Goal: Task Accomplishment & Management: Use online tool/utility

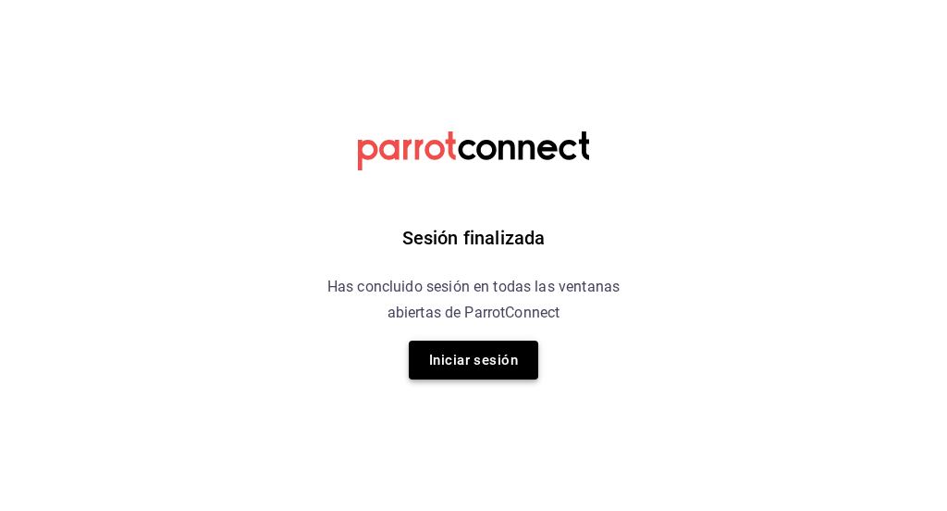
click at [488, 365] on button "Iniciar sesión" at bounding box center [474, 360] width 130 height 39
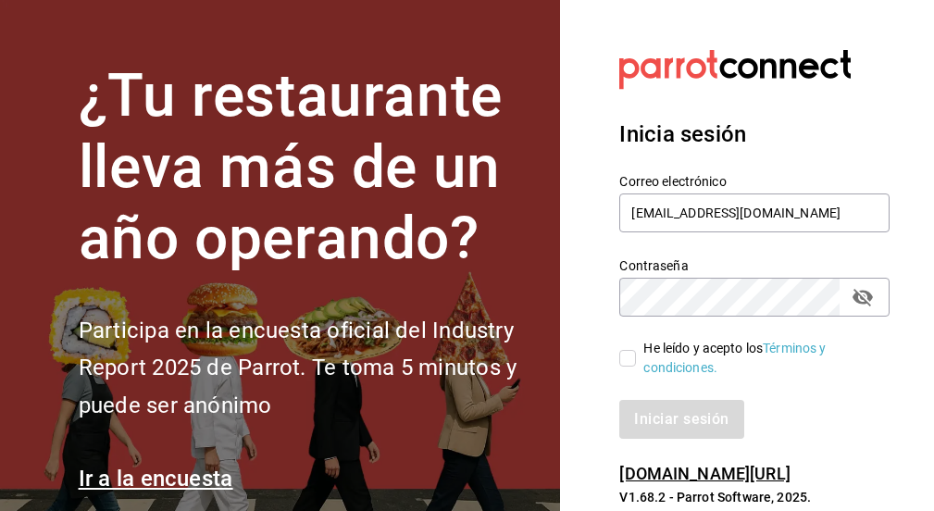
click at [632, 359] on input "He leído y acepto los Términos y condiciones." at bounding box center [627, 358] width 17 height 17
checkbox input "true"
click at [663, 418] on button "Iniciar sesión" at bounding box center [682, 419] width 126 height 39
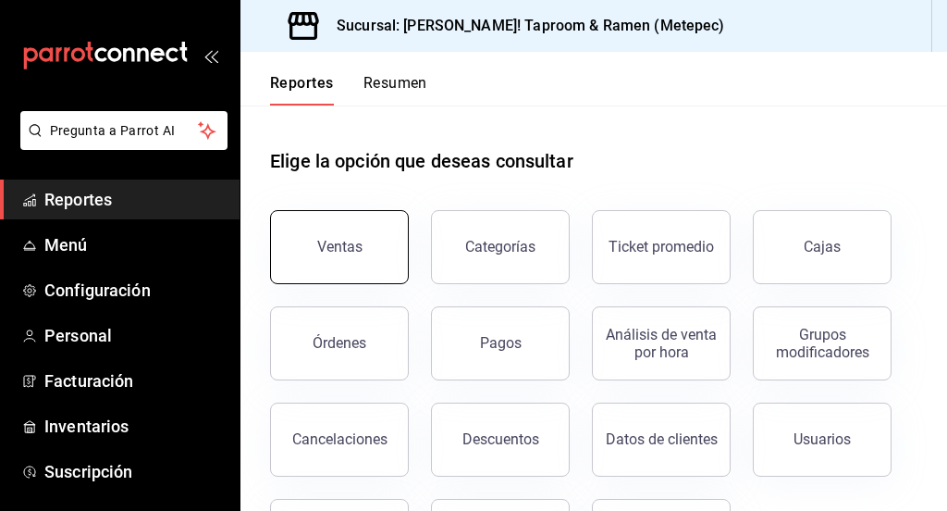
click at [291, 256] on button "Ventas" at bounding box center [339, 247] width 139 height 74
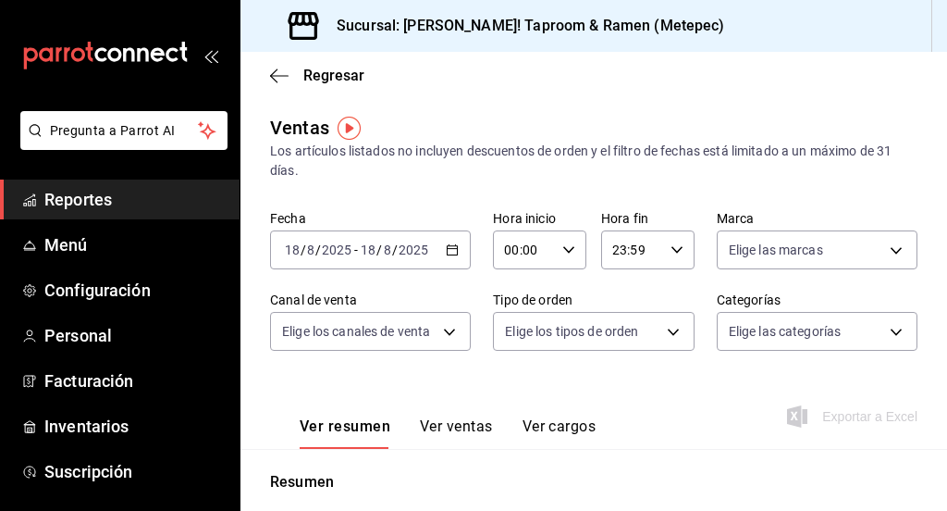
click at [448, 249] on \(Stroke\) "button" at bounding box center [453, 248] width 10 height 1
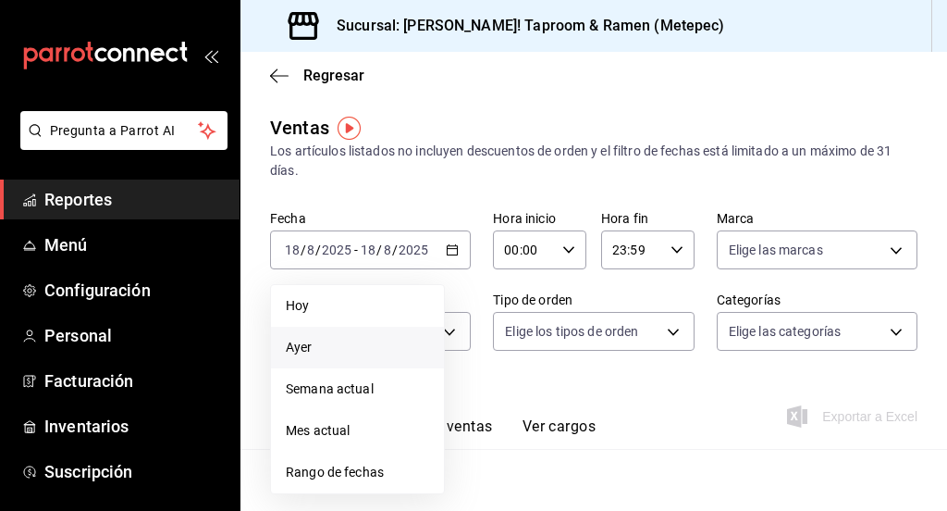
click at [356, 341] on span "Ayer" at bounding box center [357, 347] width 143 height 19
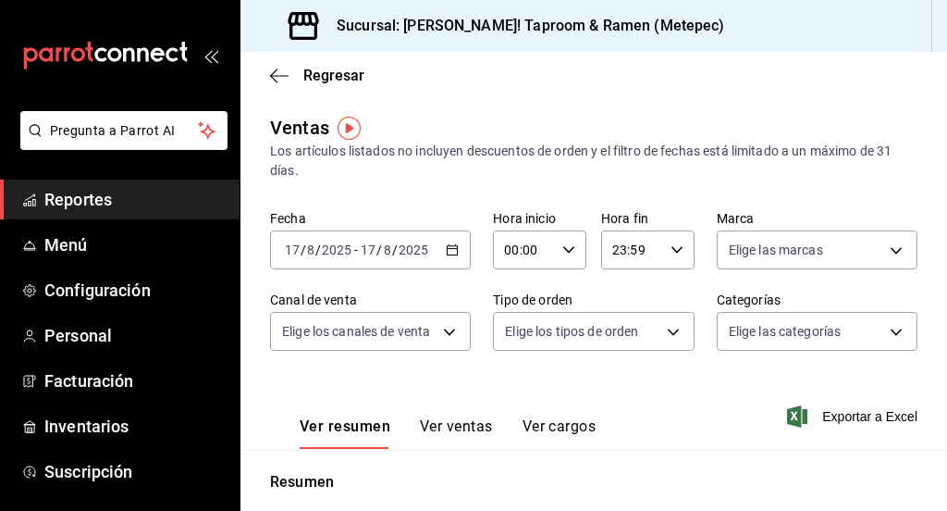
click at [470, 424] on button "Ver ventas" at bounding box center [456, 432] width 73 height 31
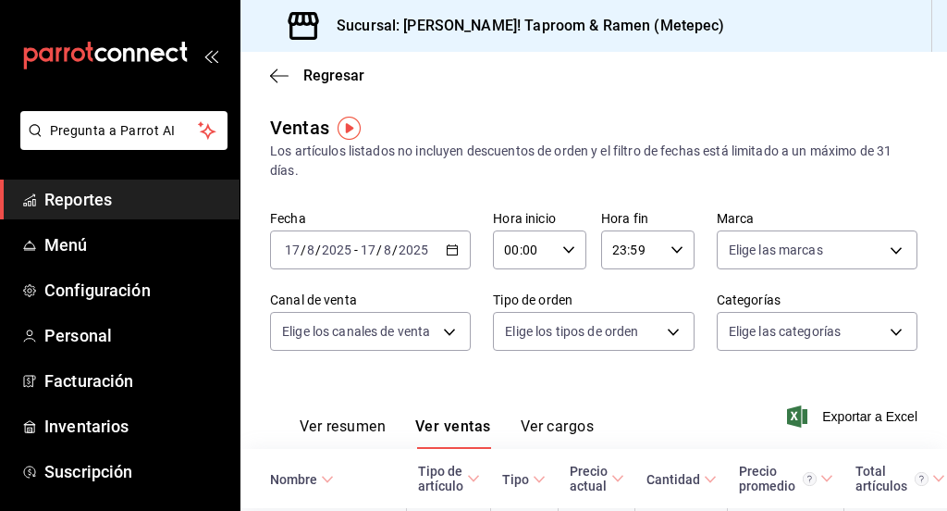
click at [336, 425] on button "Ver resumen" at bounding box center [343, 432] width 86 height 31
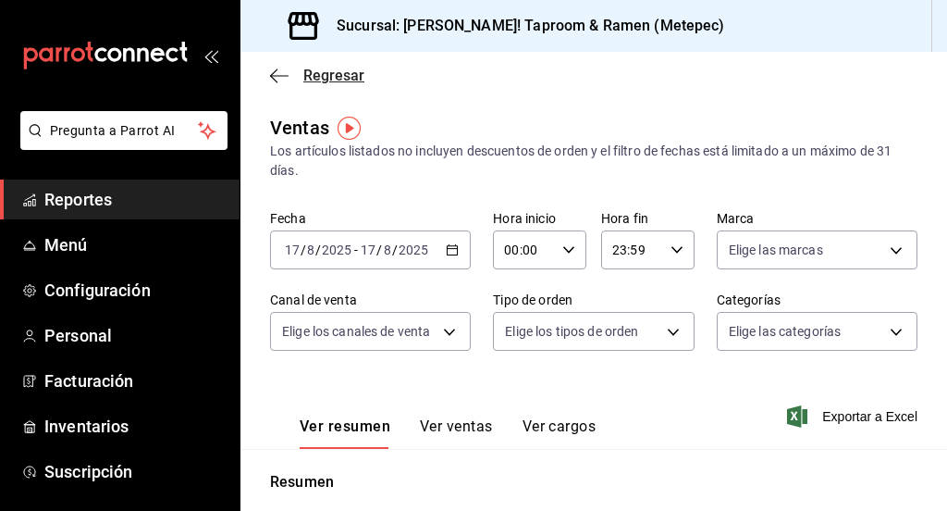
click at [285, 77] on icon "button" at bounding box center [279, 76] width 19 height 17
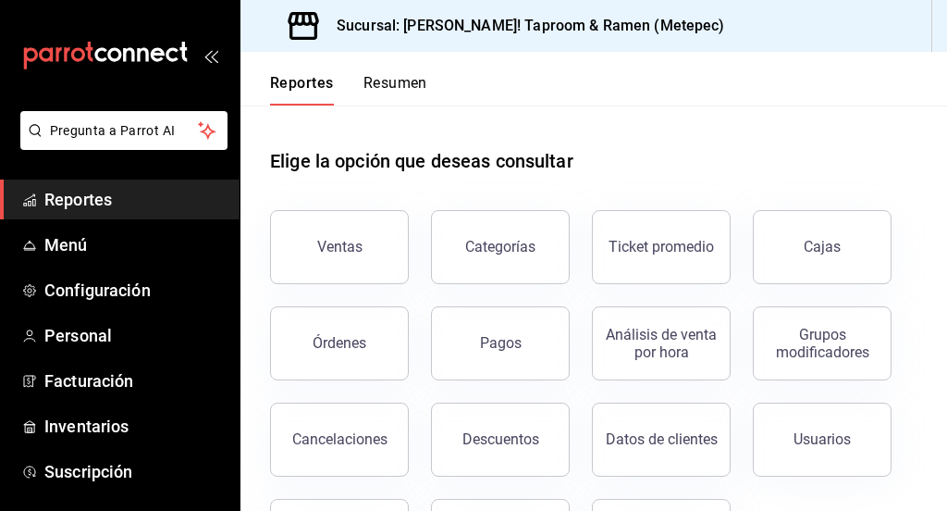
click at [409, 80] on button "Resumen" at bounding box center [396, 89] width 64 height 31
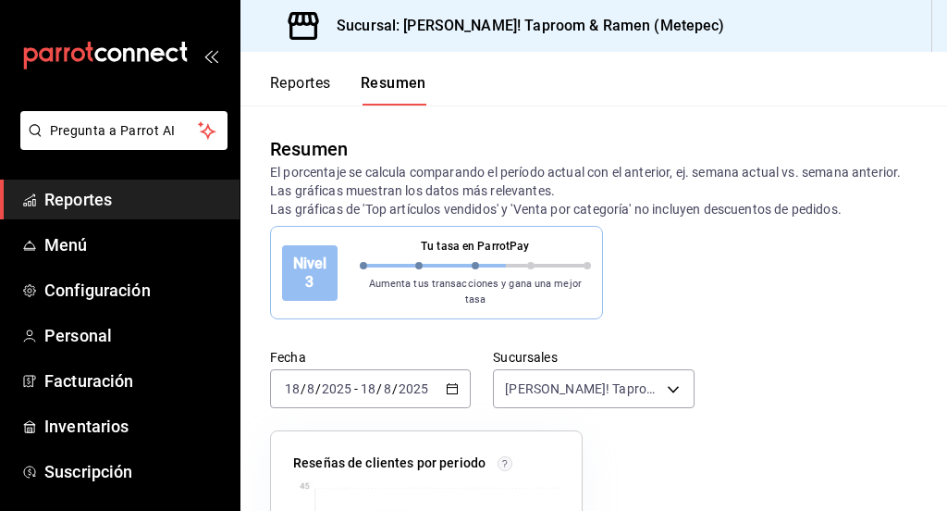
click at [447, 382] on icon "button" at bounding box center [452, 388] width 13 height 13
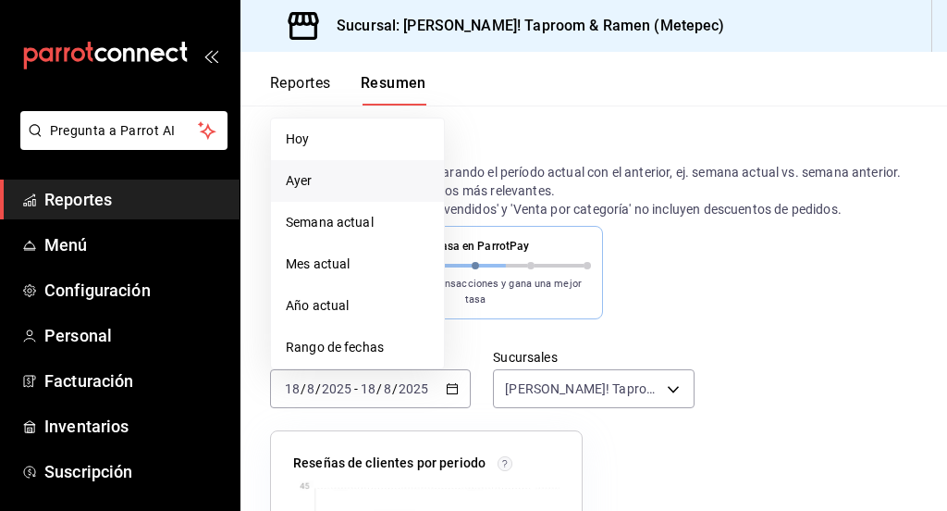
click at [378, 175] on span "Ayer" at bounding box center [357, 180] width 143 height 19
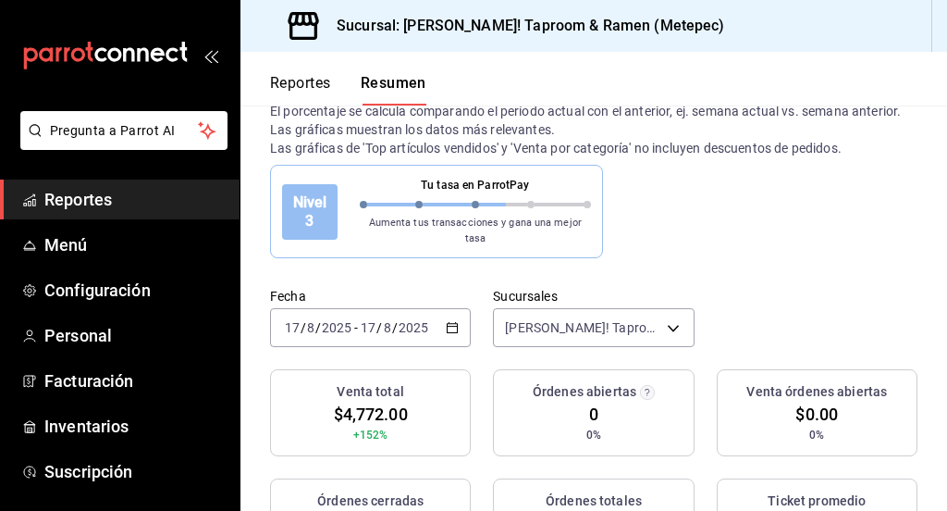
scroll to position [62, 0]
click at [447, 322] on \(Stroke\) "button" at bounding box center [452, 327] width 11 height 10
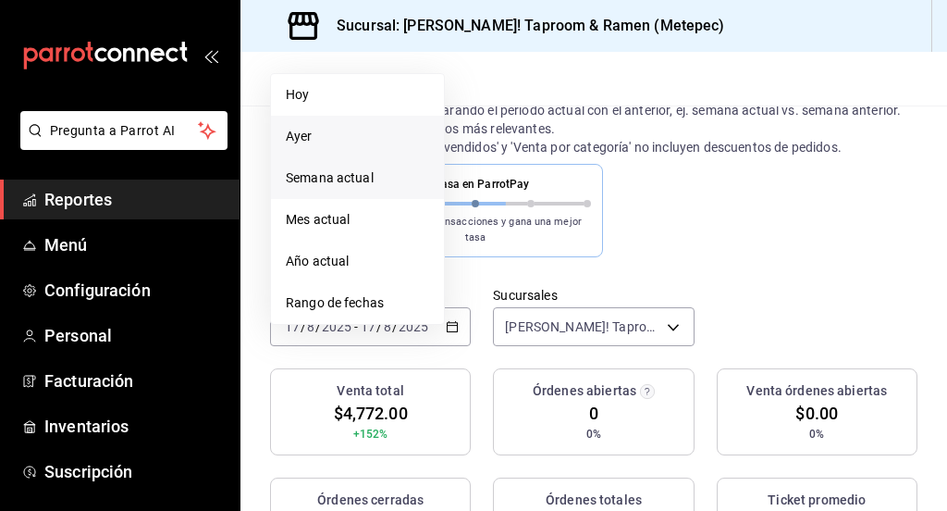
click at [381, 172] on span "Semana actual" at bounding box center [357, 177] width 143 height 19
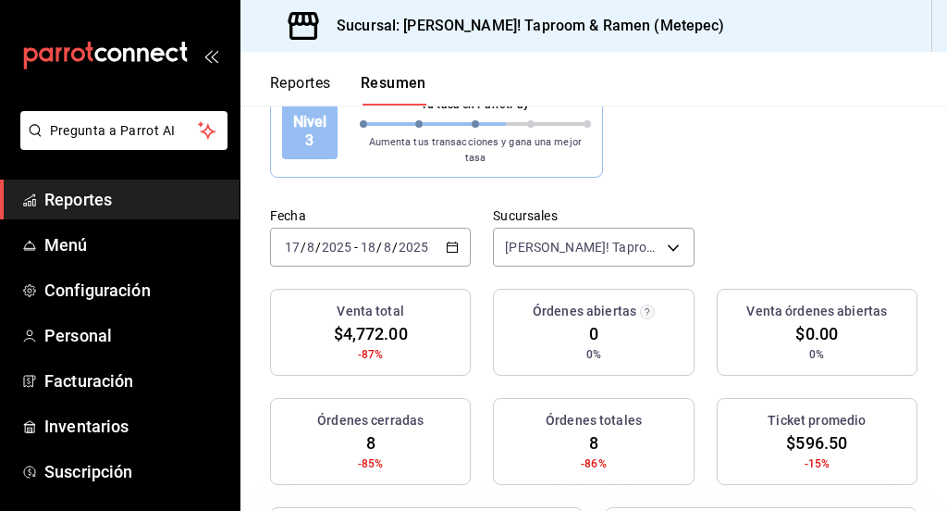
scroll to position [108, 0]
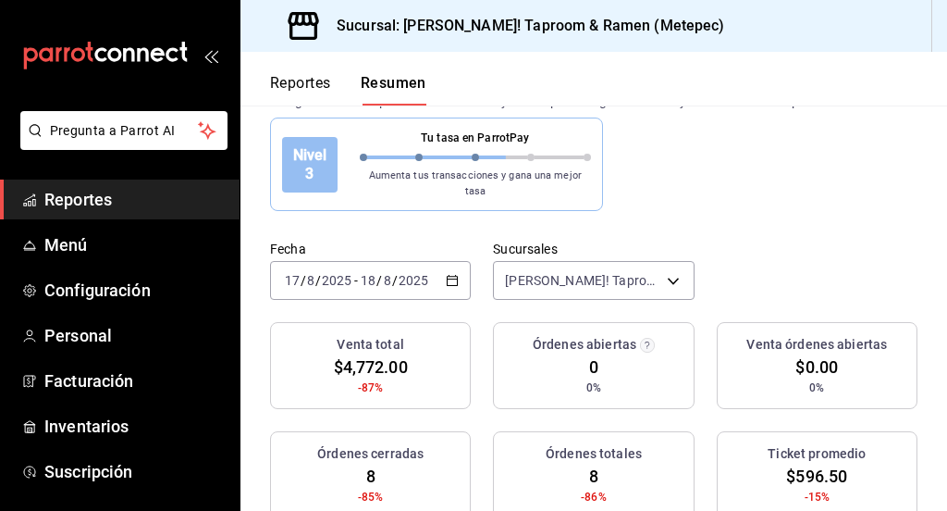
click at [452, 274] on icon "button" at bounding box center [452, 280] width 13 height 13
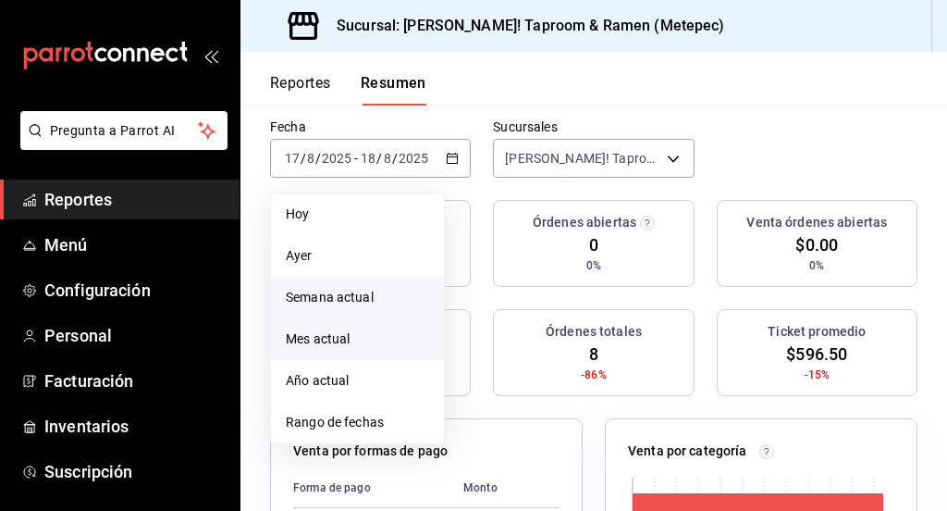
scroll to position [236, 0]
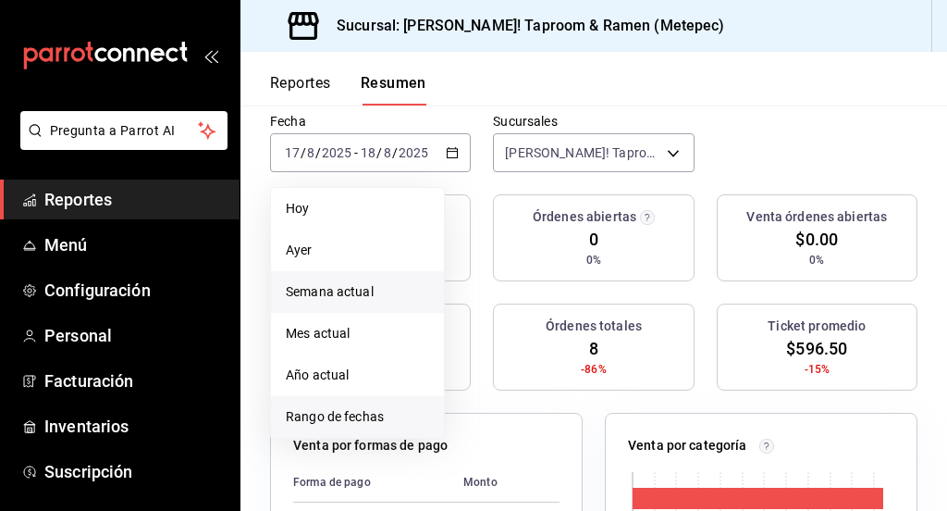
click at [366, 408] on span "Rango de fechas" at bounding box center [357, 416] width 143 height 19
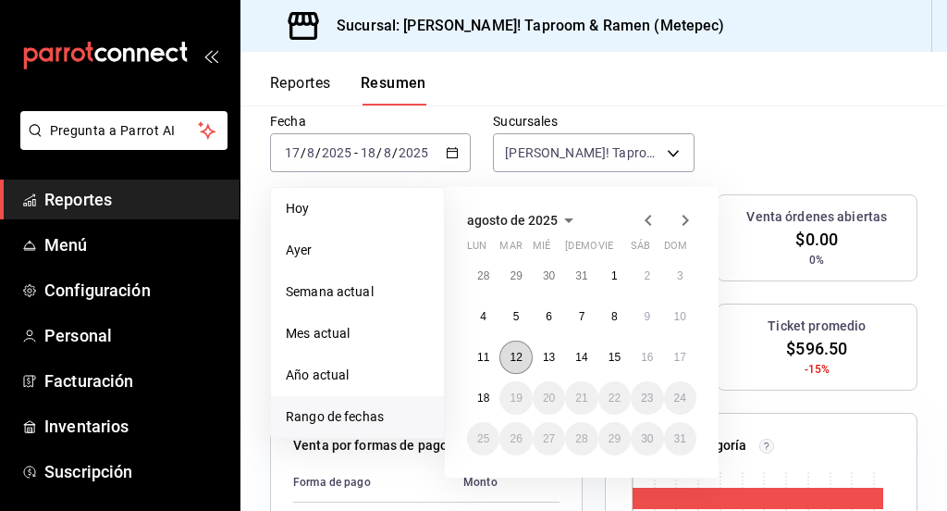
click at [518, 351] on abbr "12" at bounding box center [516, 357] width 12 height 13
click at [681, 351] on abbr "17" at bounding box center [681, 357] width 12 height 13
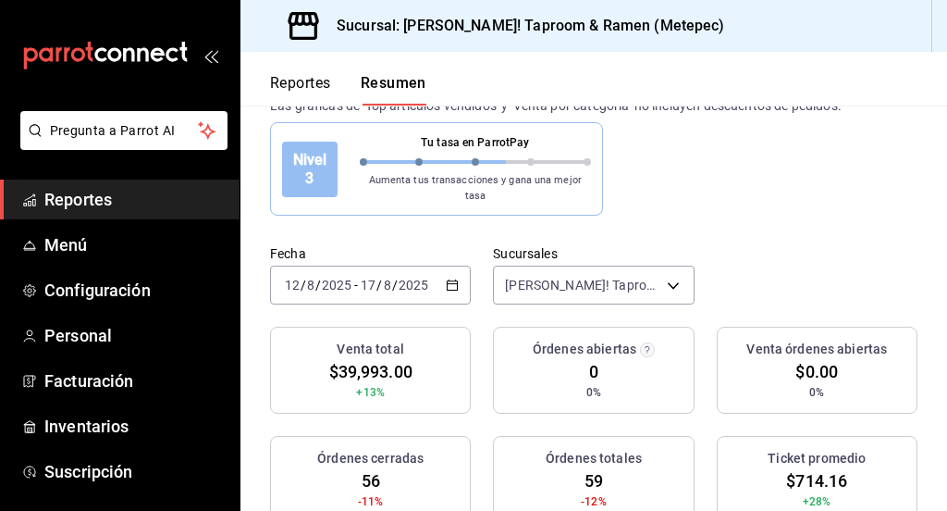
scroll to position [102, 0]
